Goal: Task Accomplishment & Management: Use online tool/utility

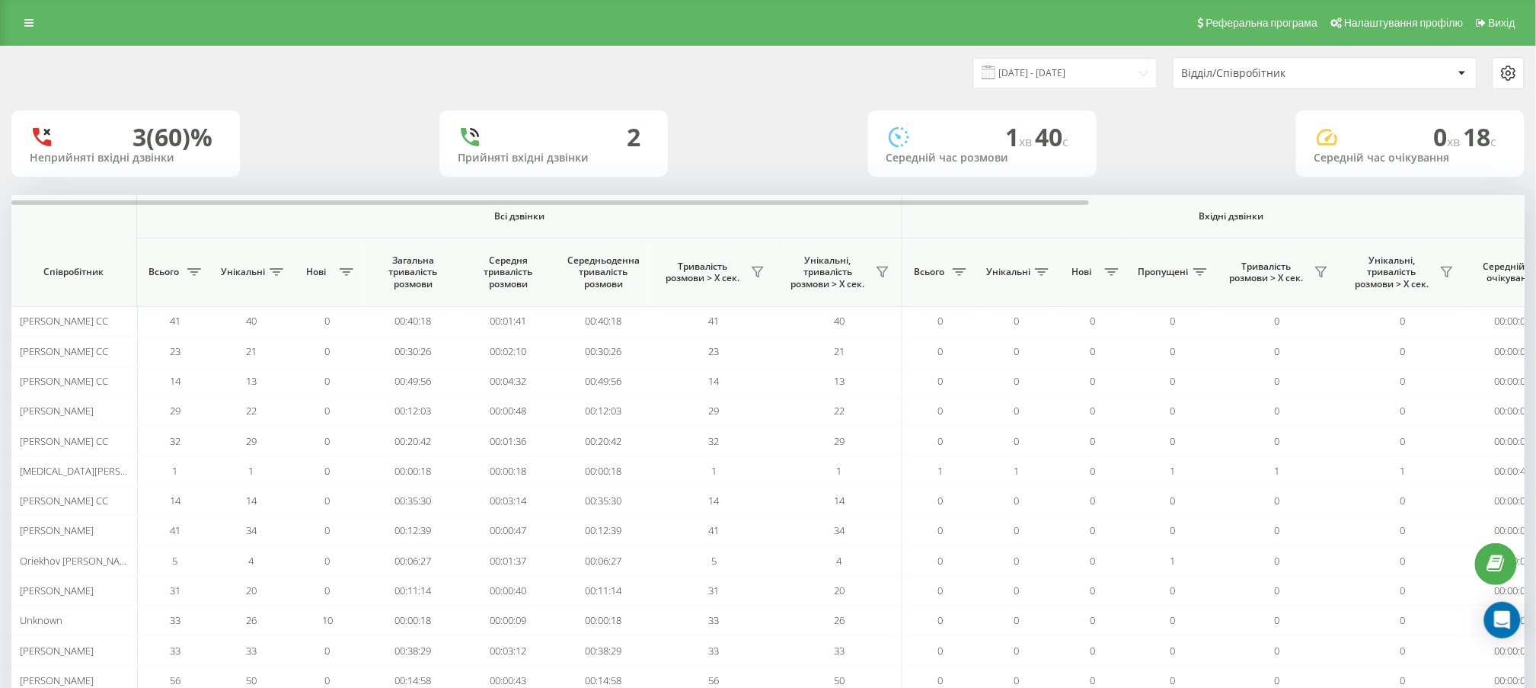
click at [1225, 69] on div "Відділ/Співробітник" at bounding box center [1273, 73] width 182 height 13
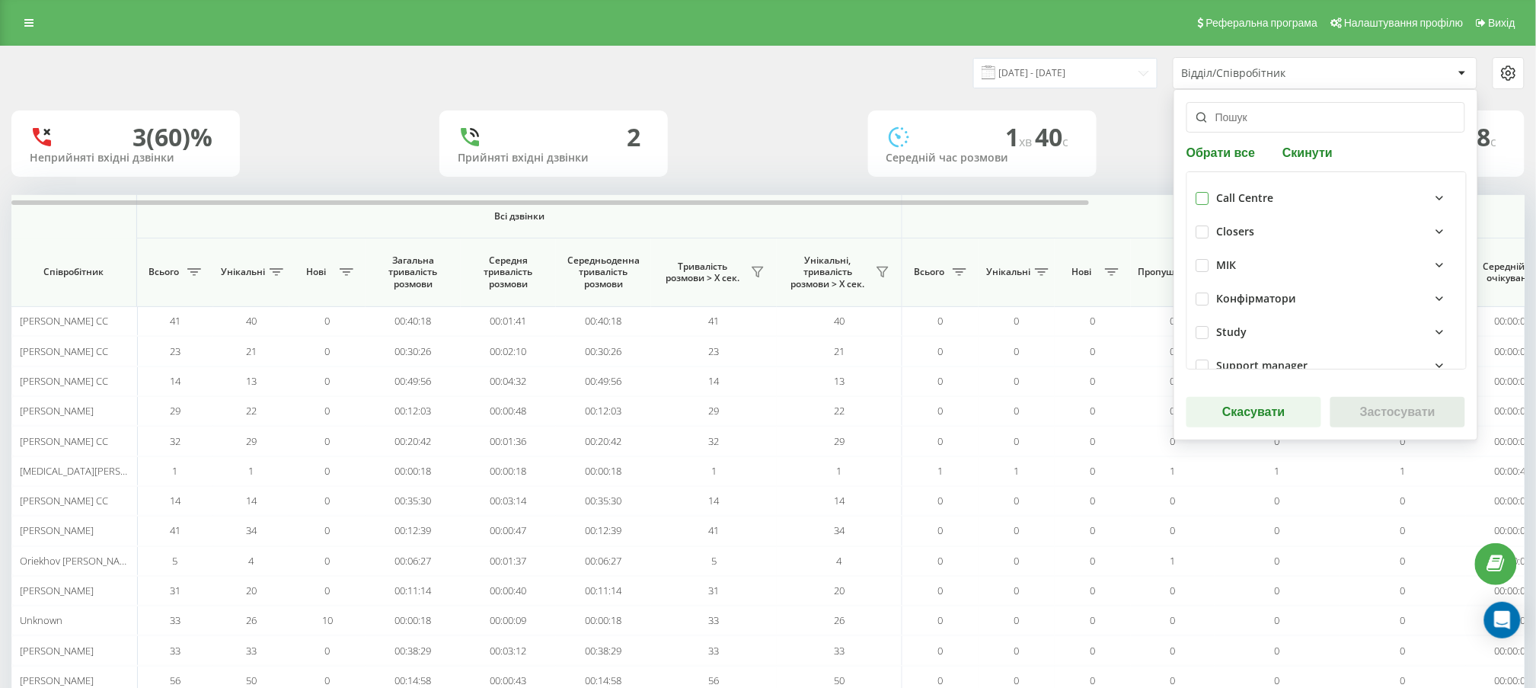
click at [1199, 192] on label at bounding box center [1202, 192] width 13 height 0
checkbox input "true"
click at [1342, 399] on button "Застосувати" at bounding box center [1397, 412] width 135 height 30
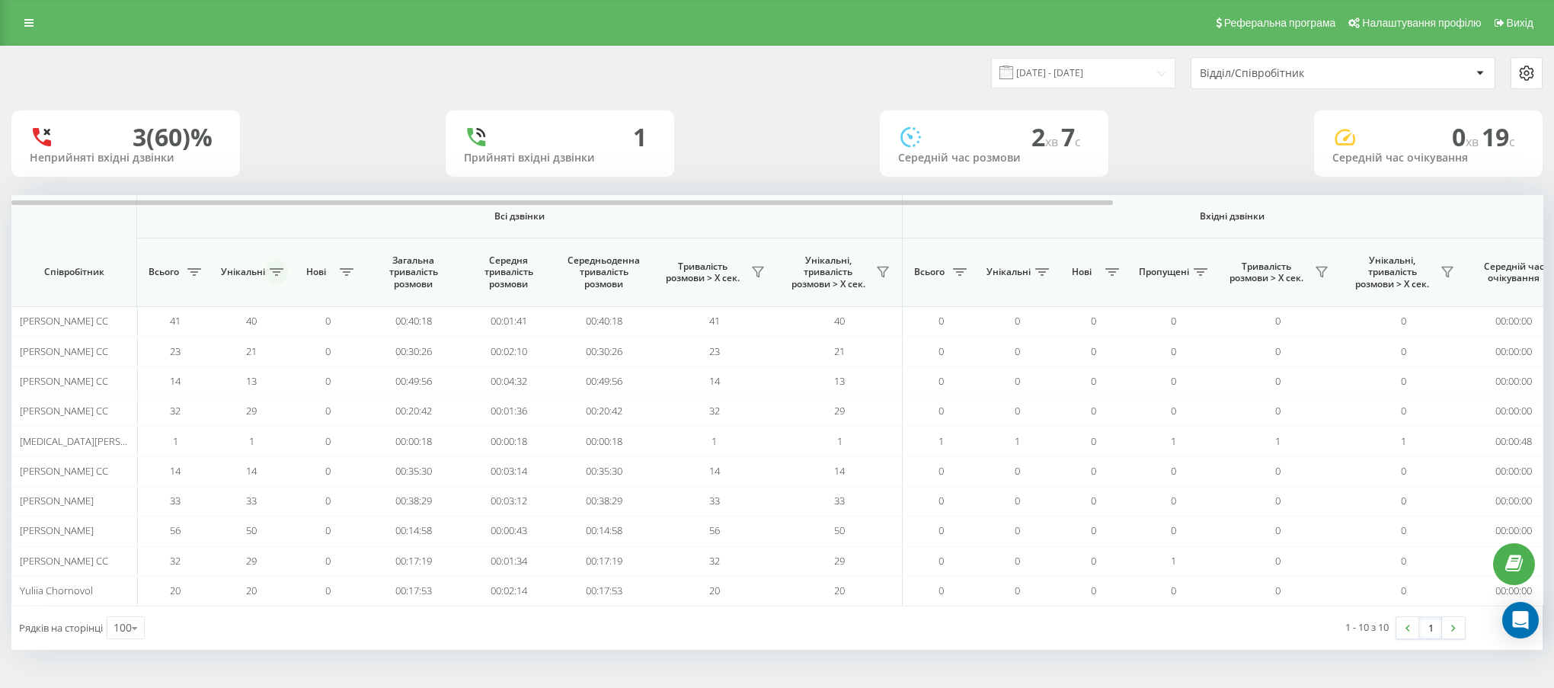
click at [267, 269] on button at bounding box center [276, 272] width 23 height 24
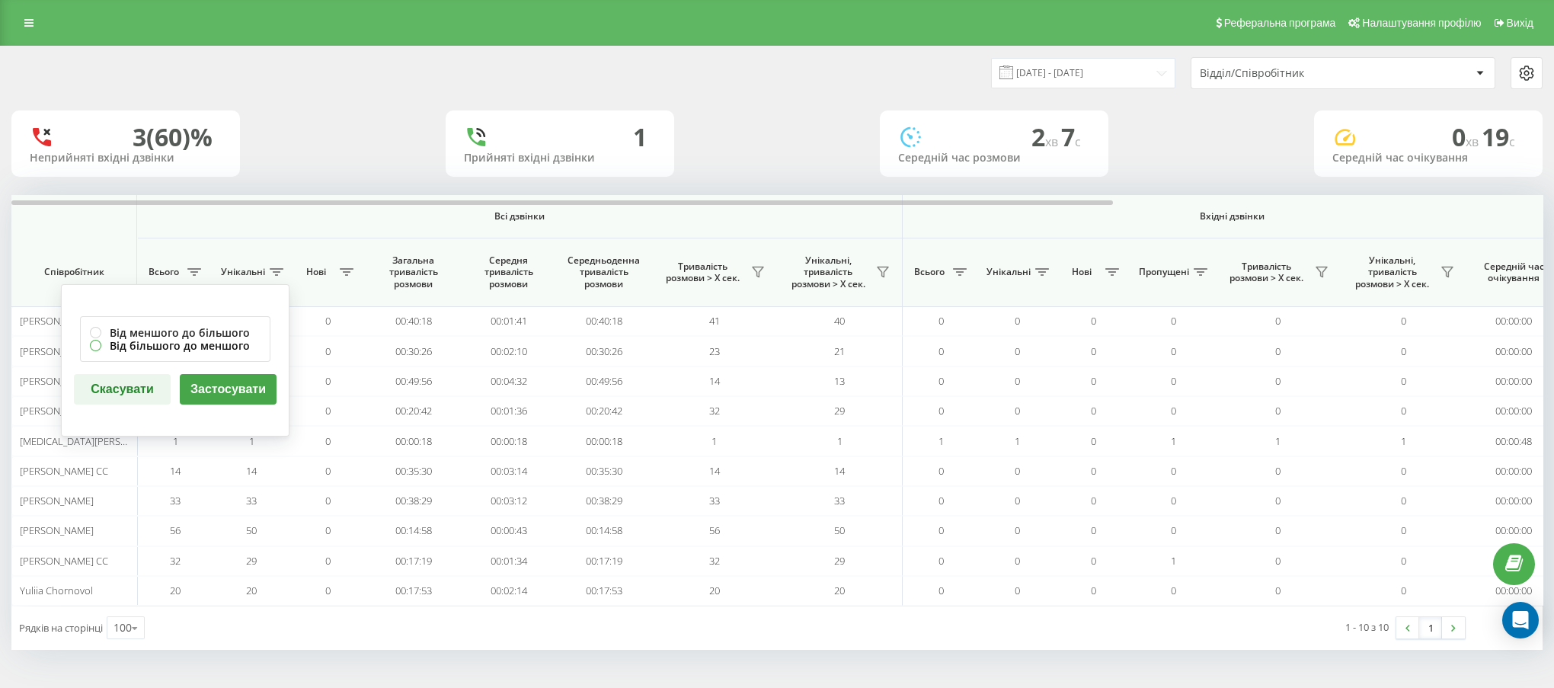
click at [194, 346] on label "Від більшого до меншого" at bounding box center [175, 345] width 171 height 13
radio input "true"
click at [214, 399] on button "Застосувати" at bounding box center [228, 389] width 97 height 30
